Goal: Find specific page/section: Find specific page/section

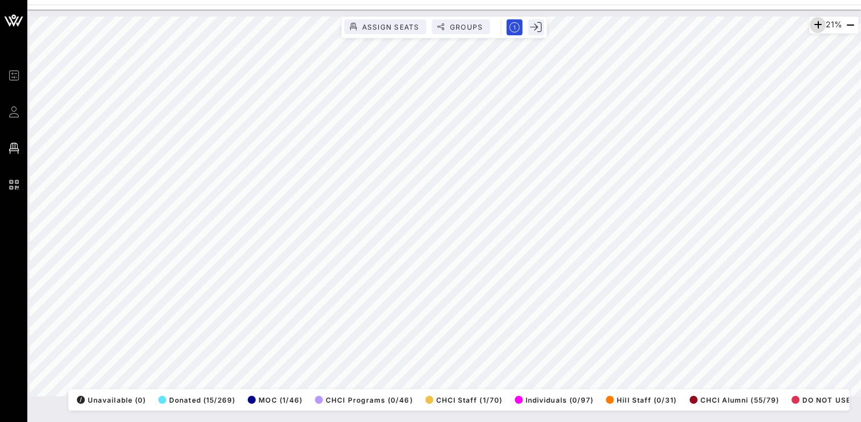
click at [813, 24] on icon "button" at bounding box center [818, 25] width 14 height 14
click at [813, 24] on icon "button" at bounding box center [816, 25] width 14 height 14
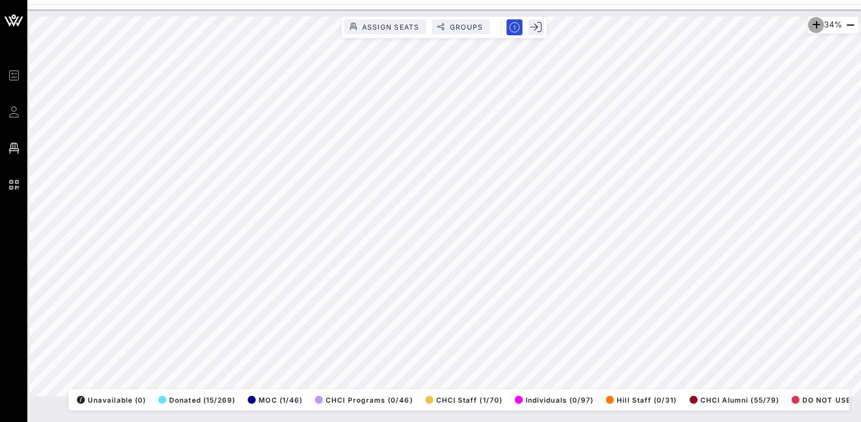
click at [813, 24] on icon "button" at bounding box center [816, 25] width 14 height 14
click at [813, 24] on icon "button" at bounding box center [818, 25] width 14 height 14
click at [813, 24] on icon "button" at bounding box center [816, 25] width 14 height 14
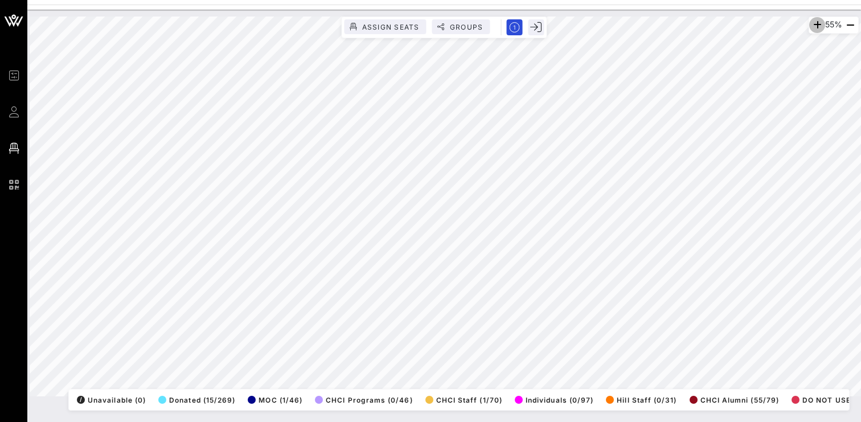
click at [813, 24] on icon "button" at bounding box center [817, 25] width 14 height 14
click at [813, 24] on icon "button" at bounding box center [816, 25] width 14 height 14
click at [813, 24] on icon "button" at bounding box center [818, 25] width 14 height 14
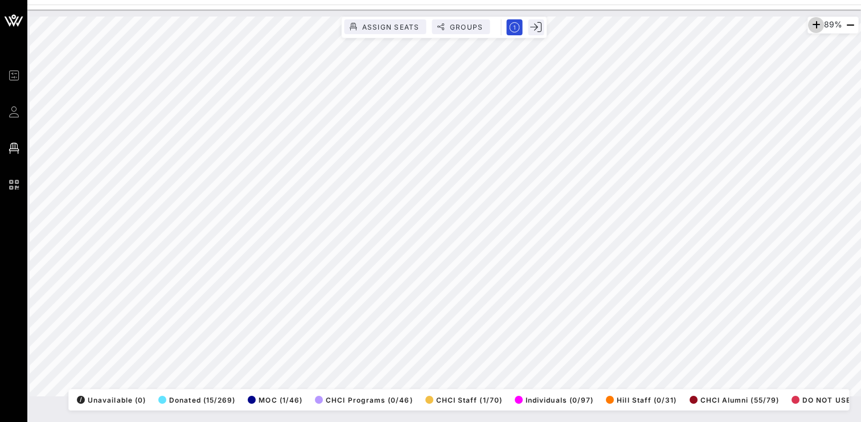
click at [813, 24] on icon "button" at bounding box center [816, 25] width 14 height 14
click at [813, 24] on icon "button" at bounding box center [812, 25] width 14 height 14
click at [813, 24] on icon "button" at bounding box center [814, 25] width 14 height 14
click at [557, 1] on div "Event Builder Guests Floor Plan QR Scanner CHCI 48th Annual Awards Gala 131% As…" at bounding box center [430, 211] width 861 height 422
